Goal: Task Accomplishment & Management: Manage account settings

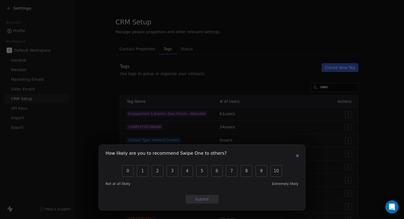
click at [297, 157] on icon "button" at bounding box center [297, 156] width 4 height 4
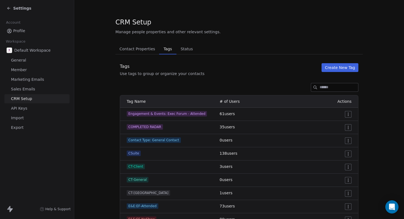
click at [18, 69] on span "Member" at bounding box center [19, 70] width 16 height 6
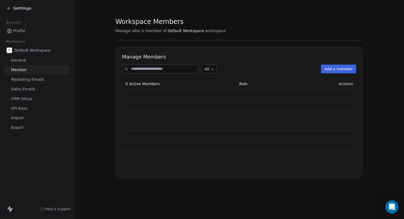
click at [16, 61] on span "General" at bounding box center [18, 60] width 15 height 6
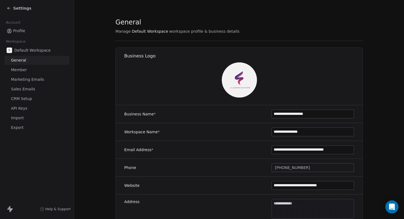
click at [18, 69] on span "Member" at bounding box center [19, 70] width 16 height 6
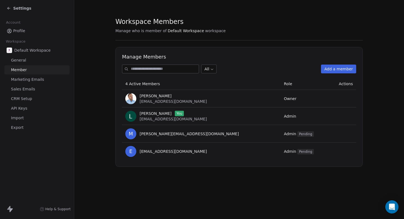
click at [37, 81] on span "Marketing Emails" at bounding box center [27, 80] width 33 height 6
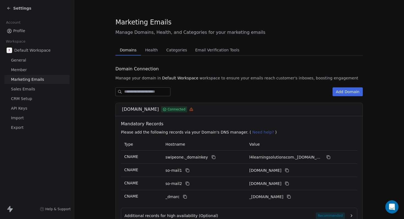
click at [37, 52] on span "Default Workspace" at bounding box center [32, 50] width 36 height 5
click at [31, 87] on span "Sales Emails" at bounding box center [23, 89] width 24 height 6
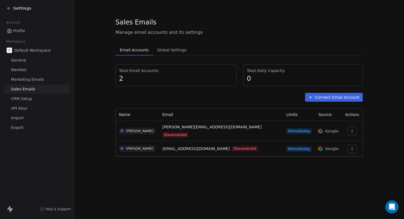
click at [18, 61] on span "General" at bounding box center [18, 60] width 15 height 6
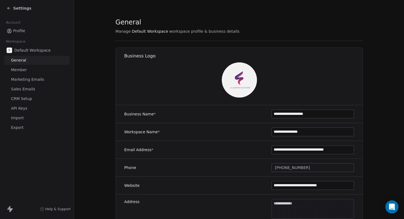
click at [19, 32] on span "Profile" at bounding box center [19, 31] width 12 height 6
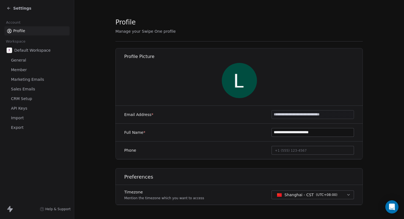
click at [11, 9] on div "Settings" at bounding box center [19, 7] width 25 height 5
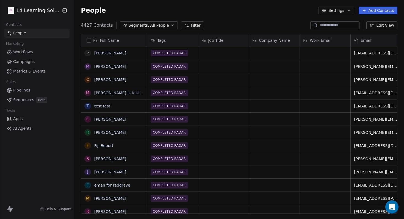
scroll to position [188, 326]
click at [377, 11] on button "Add Contacts" at bounding box center [378, 11] width 39 height 8
click at [371, 30] on span "Import from CSV" at bounding box center [377, 31] width 32 height 6
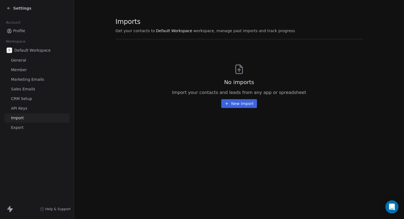
click at [240, 101] on button "New Import" at bounding box center [238, 103] width 35 height 9
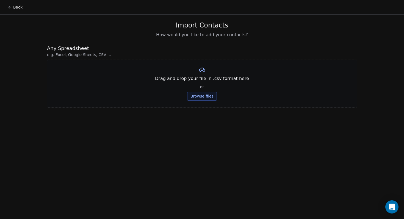
click at [238, 105] on div "Drag and drop your file in .csv format here or Browse files" at bounding box center [202, 84] width 310 height 48
click at [203, 102] on div "Drag and drop your file in .csv format here or Browse files" at bounding box center [202, 84] width 310 height 48
click at [201, 96] on button "Browse files" at bounding box center [202, 96] width 30 height 9
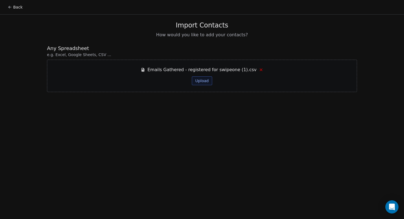
click at [203, 79] on button "Upload" at bounding box center [202, 80] width 20 height 9
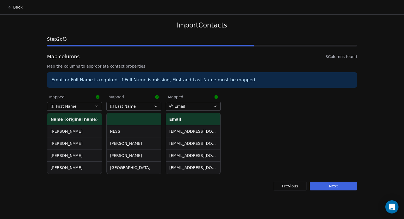
click at [338, 189] on button "Next" at bounding box center [333, 186] width 47 height 9
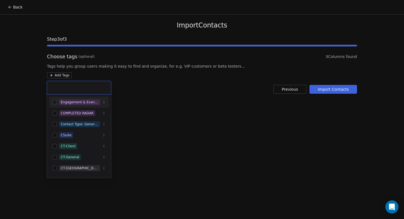
click at [52, 74] on html "Back Import Contacts Step 3 of 3 Choose tags (optional) 3 Columns found Tags he…" at bounding box center [202, 109] width 404 height 219
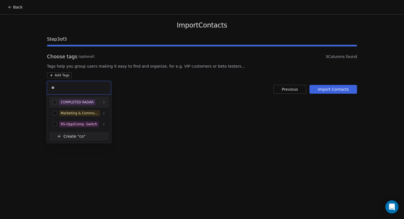
type input "*"
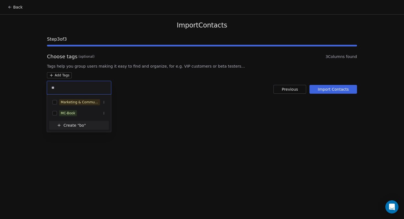
type input "*"
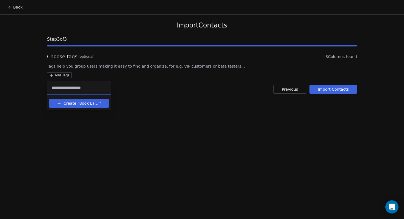
type input "**********"
click at [68, 103] on span "Create "" at bounding box center [71, 104] width 16 height 6
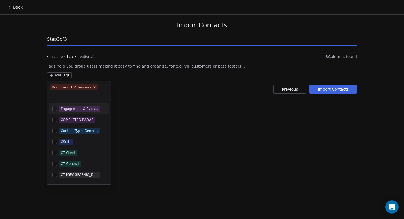
click at [329, 92] on html "Back Import Contacts Step 3 of 3 Choose tags (optional) 3 Columns found Tags he…" at bounding box center [202, 109] width 404 height 219
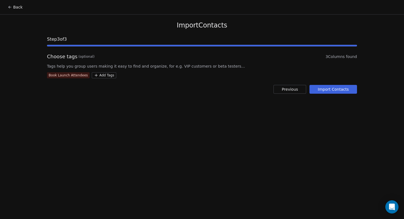
click at [328, 91] on button "Import Contacts" at bounding box center [333, 89] width 48 height 9
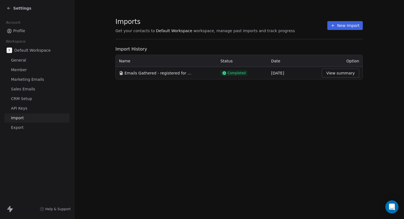
click at [11, 9] on icon at bounding box center [9, 8] width 4 height 4
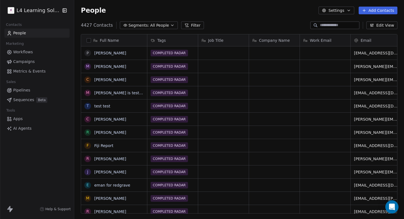
scroll to position [188, 326]
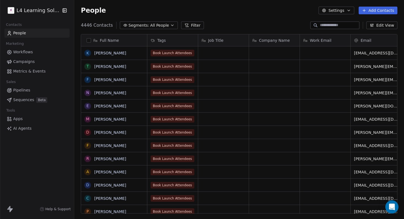
click at [368, 12] on button "Add Contacts" at bounding box center [378, 11] width 39 height 8
click at [370, 30] on span "Import from CSV" at bounding box center [377, 31] width 32 height 6
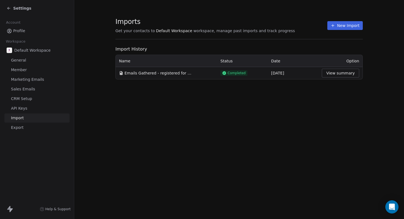
click at [341, 28] on button "New Import" at bounding box center [344, 25] width 35 height 9
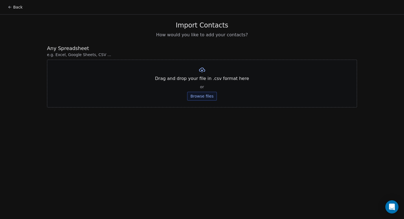
click at [206, 94] on button "Browse files" at bounding box center [202, 96] width 30 height 9
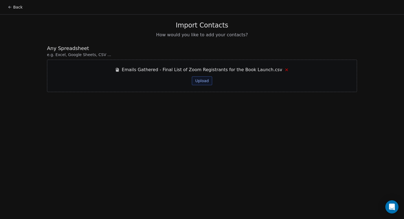
click at [208, 83] on button "Upload" at bounding box center [202, 80] width 20 height 9
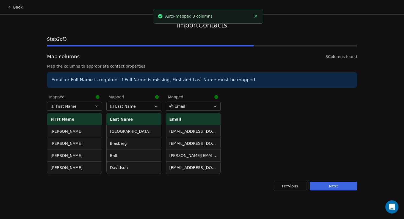
click at [330, 191] on div "Import Contacts Step 2 of 3 Map columns 3 Columns found Map the columns to appr…" at bounding box center [201, 106] width 323 height 182
click at [327, 187] on button "Next" at bounding box center [333, 186] width 47 height 9
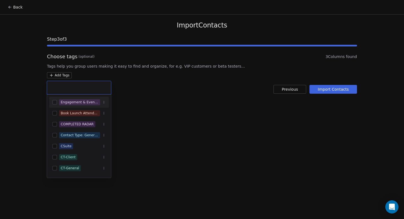
click at [63, 75] on html "Back Import Contacts Step 3 of 3 Choose tags (optional) 3 Columns found Tags he…" at bounding box center [202, 109] width 404 height 219
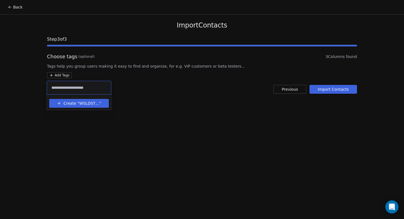
type input "**********"
click at [91, 103] on span "WSLDST Zoom Registrants" at bounding box center [89, 104] width 20 height 6
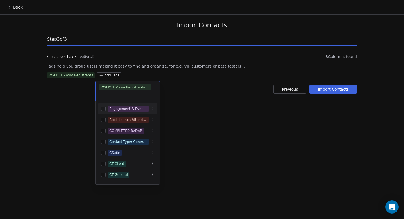
click at [185, 98] on html "Back Import Contacts Step 3 of 3 Choose tags (optional) 3 Columns found Tags he…" at bounding box center [202, 109] width 404 height 219
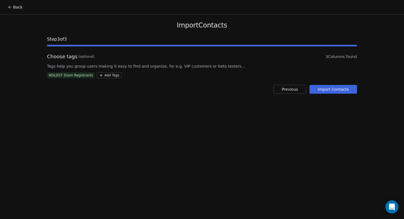
click at [325, 92] on button "Import Contacts" at bounding box center [333, 89] width 48 height 9
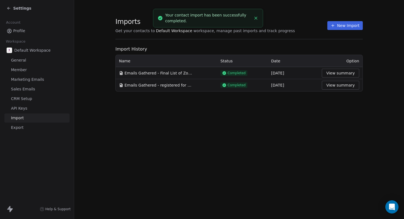
click at [331, 88] on button "View summary" at bounding box center [340, 85] width 37 height 9
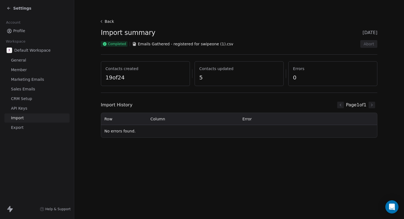
click at [11, 8] on div "Settings" at bounding box center [19, 7] width 25 height 5
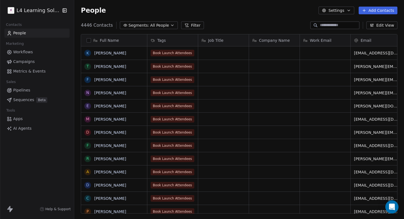
scroll to position [188, 326]
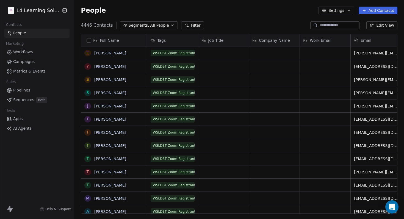
click at [190, 26] on button "Filter" at bounding box center [192, 25] width 23 height 8
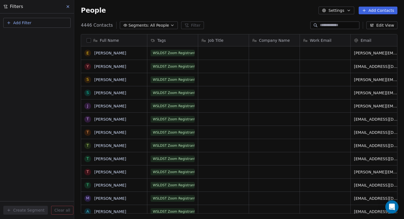
click at [36, 25] on button "Add Filter" at bounding box center [36, 23] width 67 height 10
click at [46, 70] on html "L4 Learning Solutions Contacts People Marketing Workflows Campaigns Metrics & E…" at bounding box center [202, 109] width 404 height 219
click at [160, 42] on span "Tags" at bounding box center [161, 40] width 9 height 5
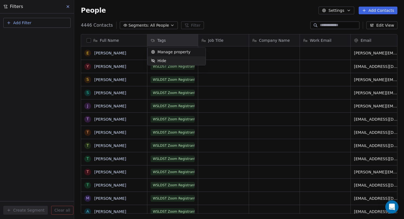
click at [221, 88] on html "L4 Learning Solutions Contacts People Marketing Workflows Campaigns Metrics & E…" at bounding box center [202, 109] width 404 height 219
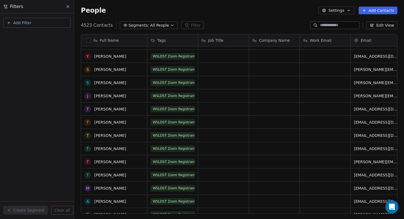
scroll to position [0, 0]
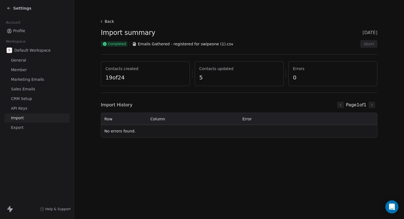
click at [24, 62] on span "General" at bounding box center [18, 60] width 15 height 6
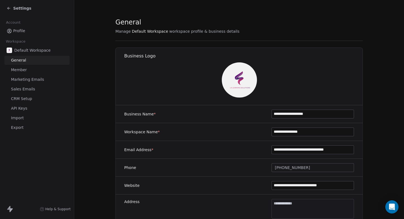
click at [10, 10] on icon at bounding box center [9, 8] width 4 height 4
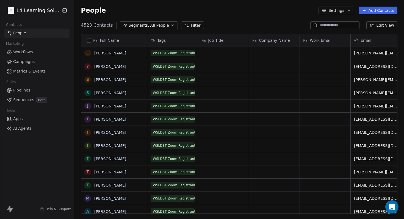
scroll to position [188, 326]
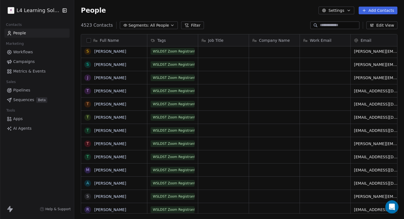
click at [188, 27] on button "Filter" at bounding box center [192, 25] width 23 height 8
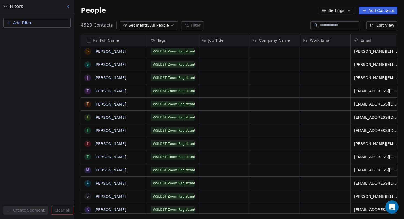
click at [58, 23] on button "Add Filter" at bounding box center [36, 23] width 67 height 10
click at [45, 36] on div "Contact properties" at bounding box center [37, 36] width 56 height 6
type input "***"
click at [25, 57] on div "Tags" at bounding box center [37, 55] width 56 height 5
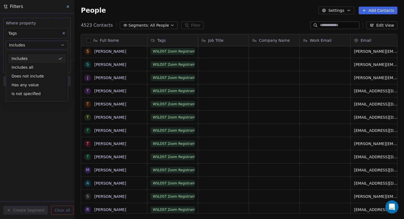
click at [44, 57] on div "Includes" at bounding box center [36, 58] width 57 height 9
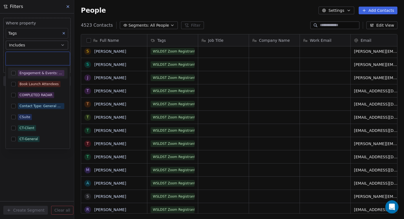
click at [41, 58] on body "L4 Learning Solutions Contacts People Marketing Workflows Campaigns Metrics & E…" at bounding box center [202, 109] width 404 height 219
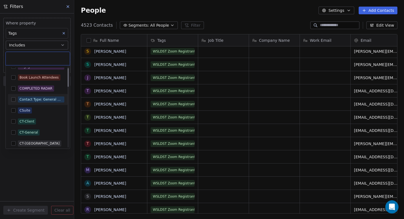
scroll to position [7, 0]
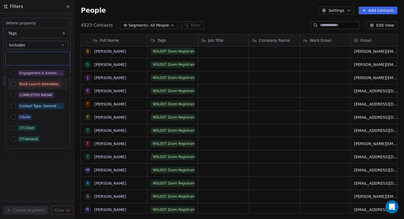
click at [15, 83] on button "Suggestions" at bounding box center [13, 84] width 4 height 4
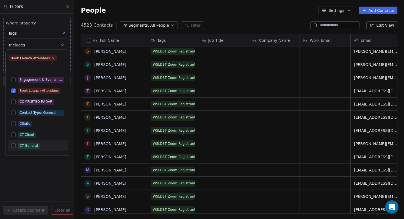
click at [55, 178] on html "L4 Learning Solutions Contacts People Marketing Workflows Campaigns Metrics & E…" at bounding box center [202, 109] width 404 height 219
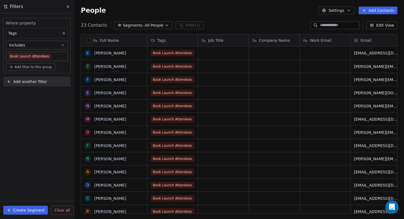
click at [63, 33] on icon at bounding box center [64, 33] width 4 height 4
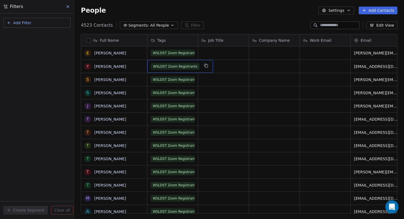
click at [222, 99] on div "WSLDST Zoom Registrants [PERSON_NAME][EMAIL_ADDRESS][DOMAIN_NAME]" at bounding box center [357, 105] width 420 height 13
click at [206, 45] on div "Job Title" at bounding box center [223, 40] width 51 height 12
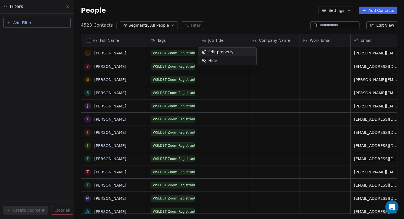
click at [237, 17] on html "L4 Learning Solutions Contacts People Marketing Workflows Campaigns Metrics & E…" at bounding box center [202, 109] width 404 height 219
